Goal: Find specific page/section: Find specific page/section

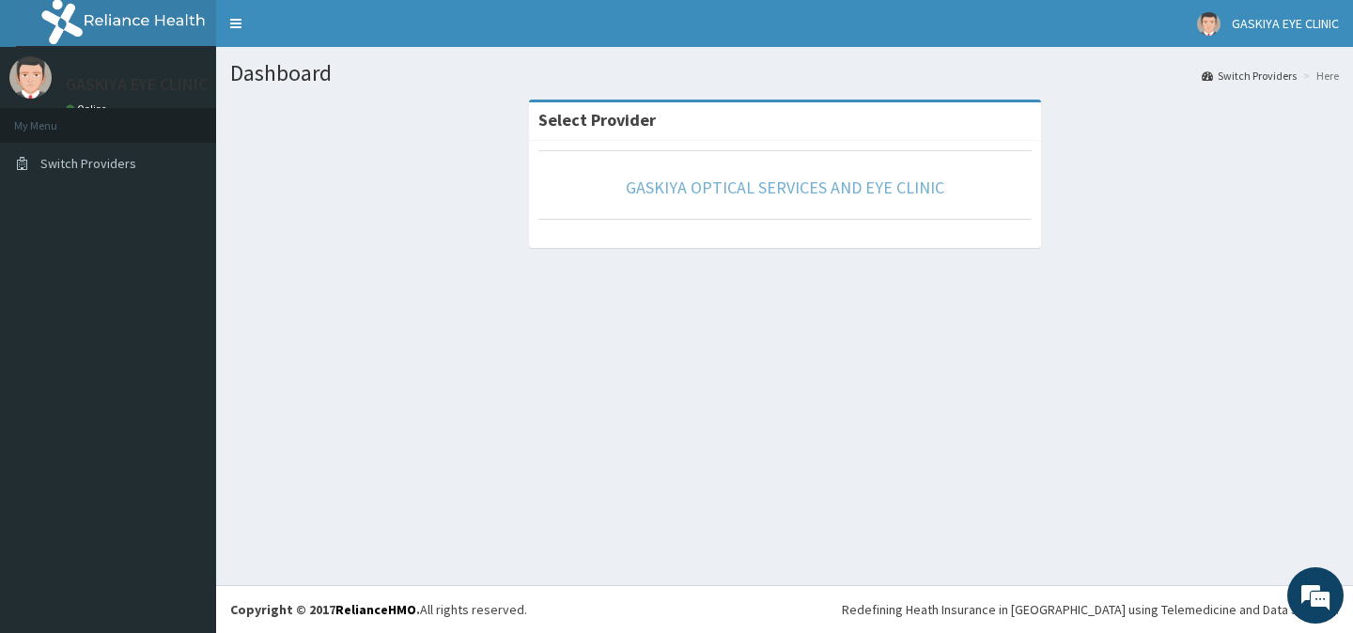
click at [712, 190] on link "GASKIYA OPTICAL SERVICES AND EYE CLINIC" at bounding box center [785, 188] width 319 height 22
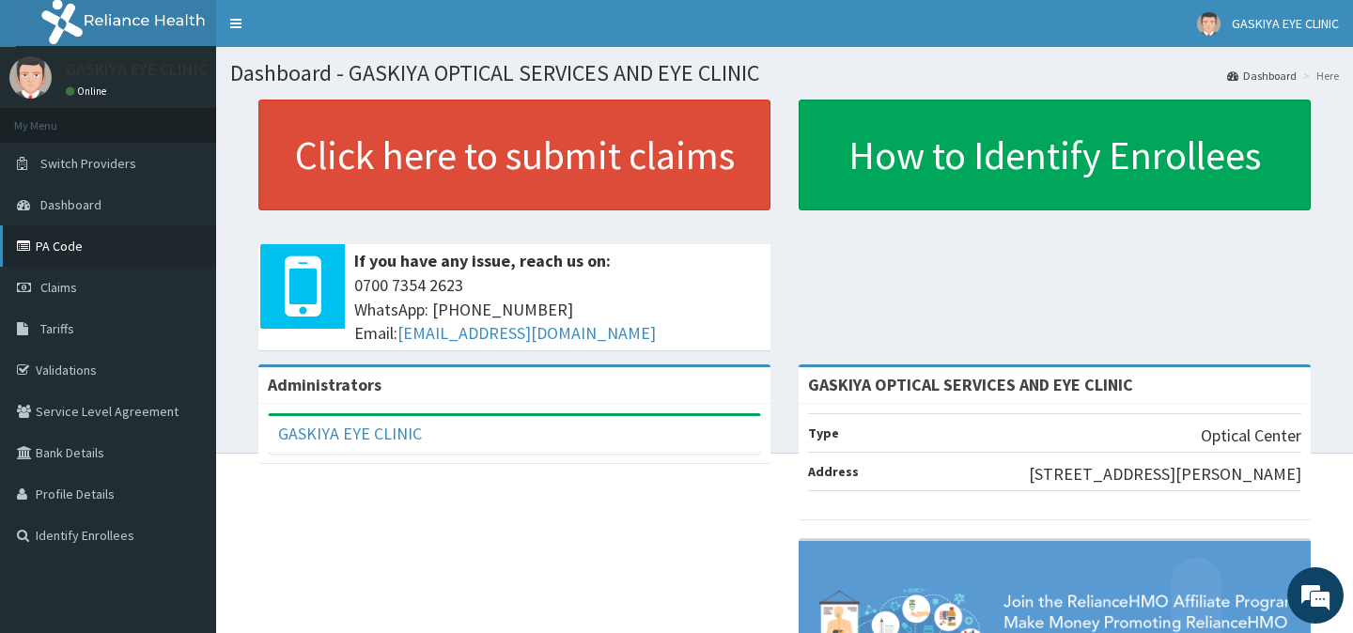
click at [57, 250] on link "PA Code" at bounding box center [108, 246] width 216 height 41
